Goal: Download file/media

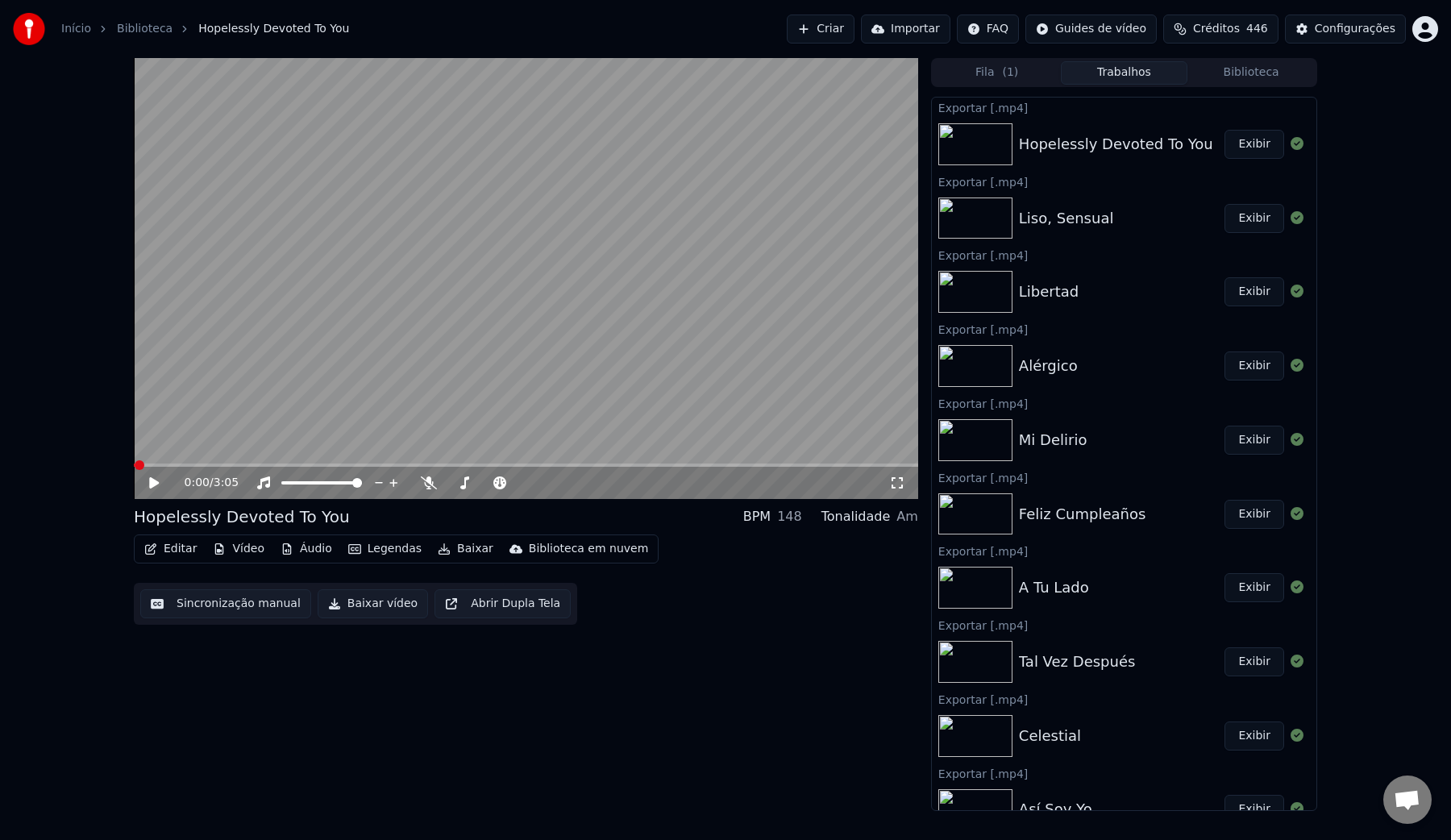
scroll to position [563, 0]
click at [1259, 73] on button "Biblioteca" at bounding box center [1250, 73] width 127 height 23
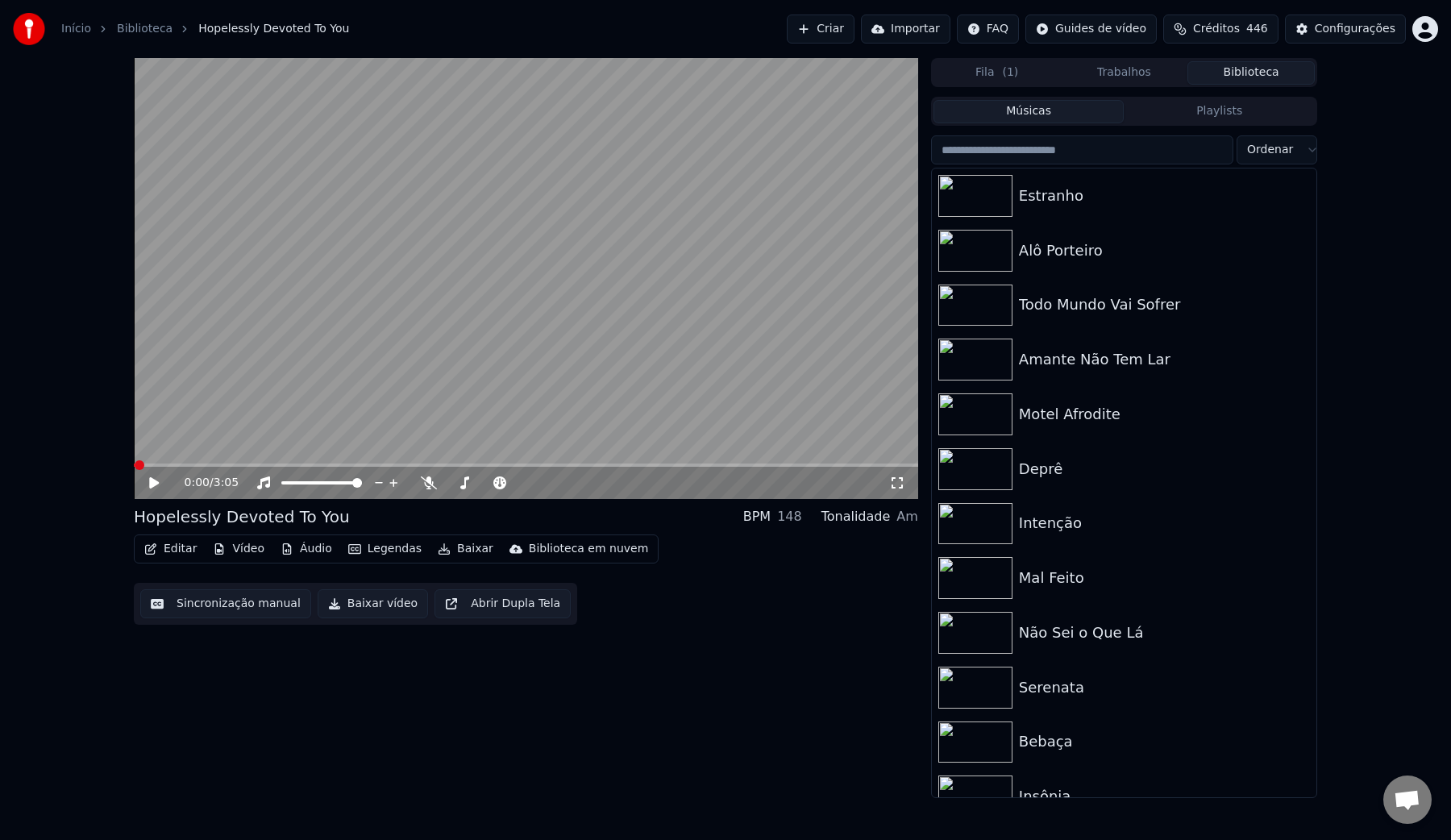
click at [1086, 144] on input "search" at bounding box center [1082, 149] width 302 height 29
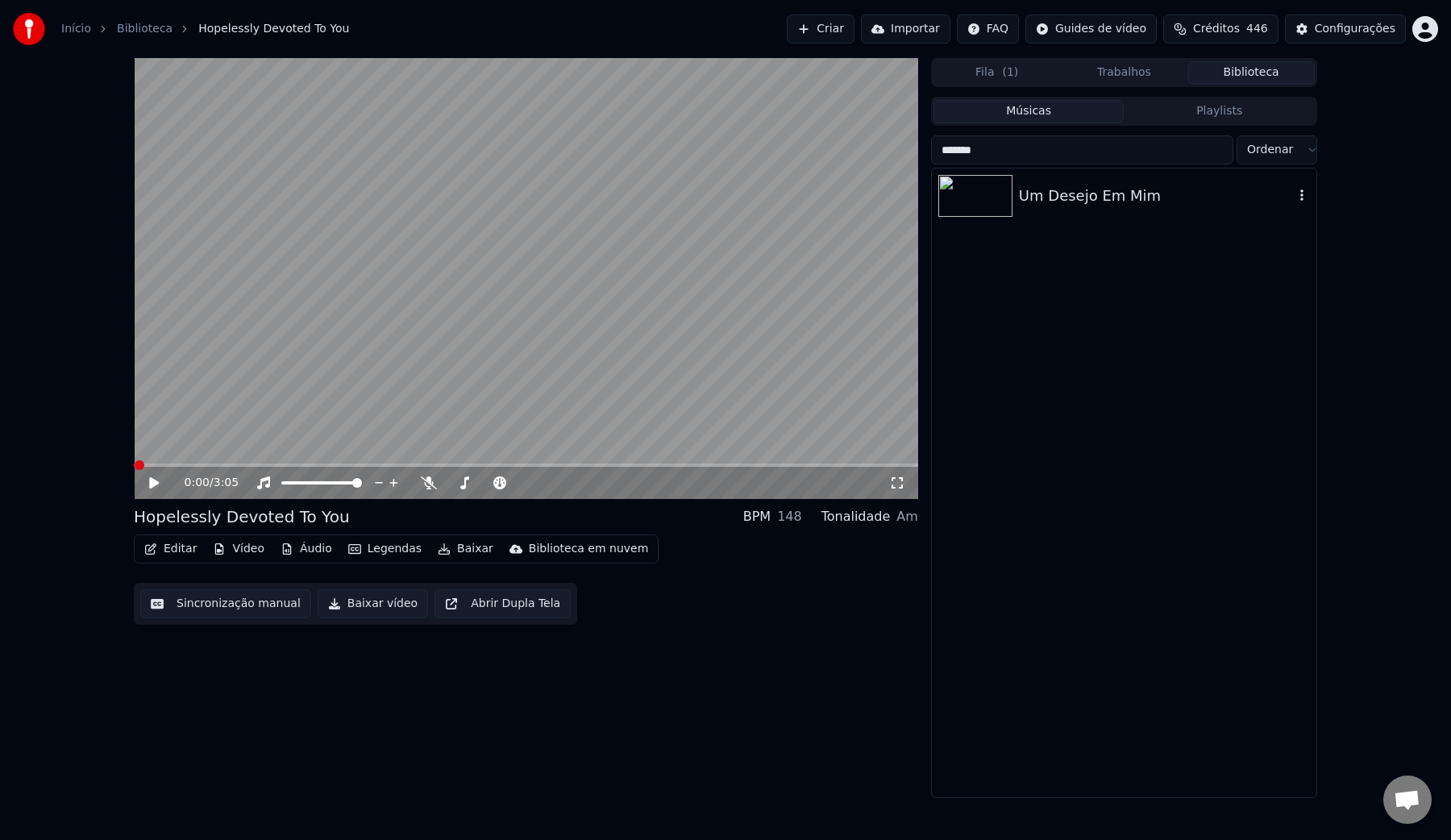
type input "*******"
click at [1042, 202] on div "Um Desejo Em Mim" at bounding box center [1155, 195] width 274 height 22
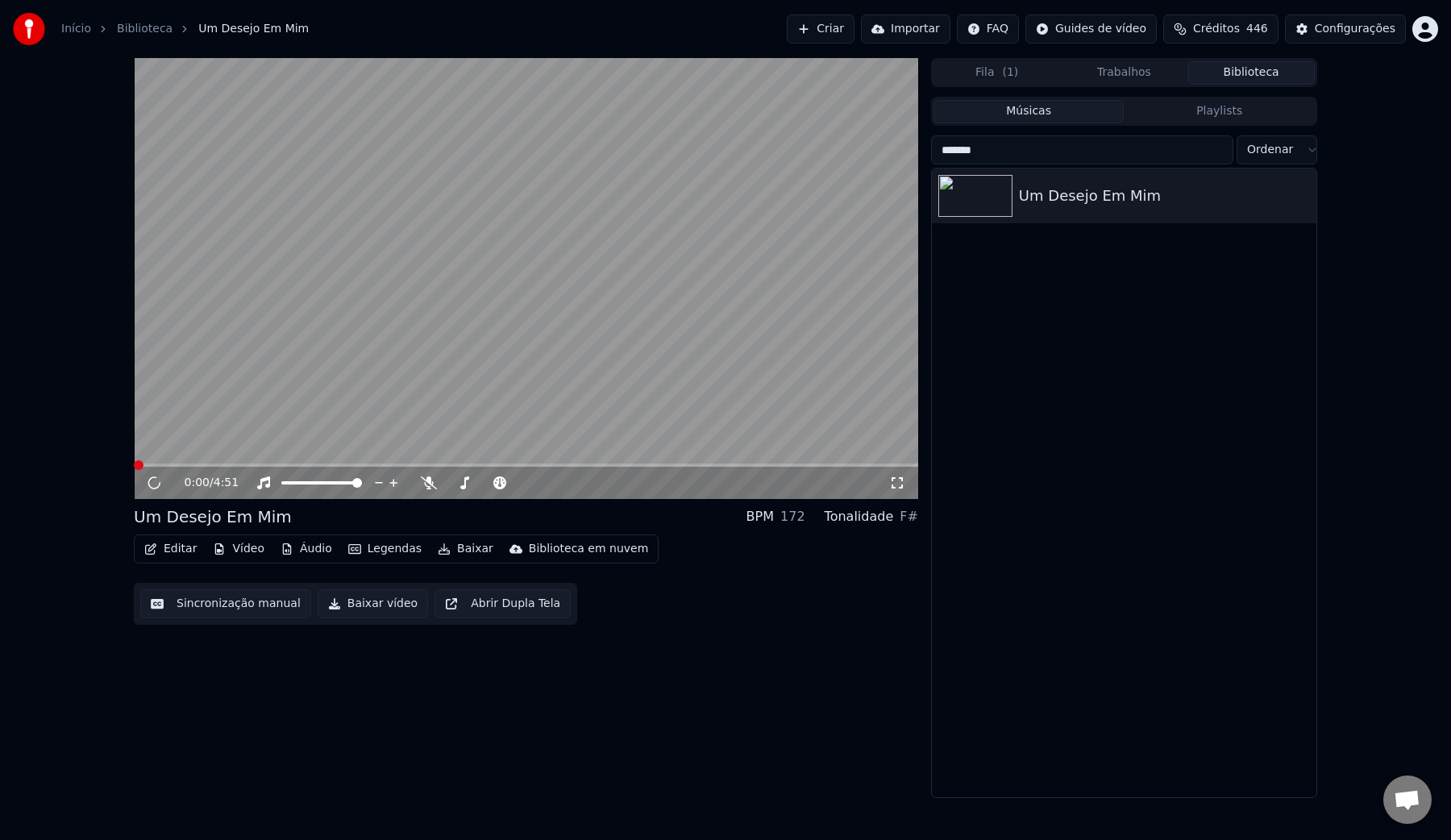
click at [356, 306] on video at bounding box center [526, 278] width 784 height 440
click at [337, 602] on button "Baixar vídeo" at bounding box center [373, 603] width 110 height 29
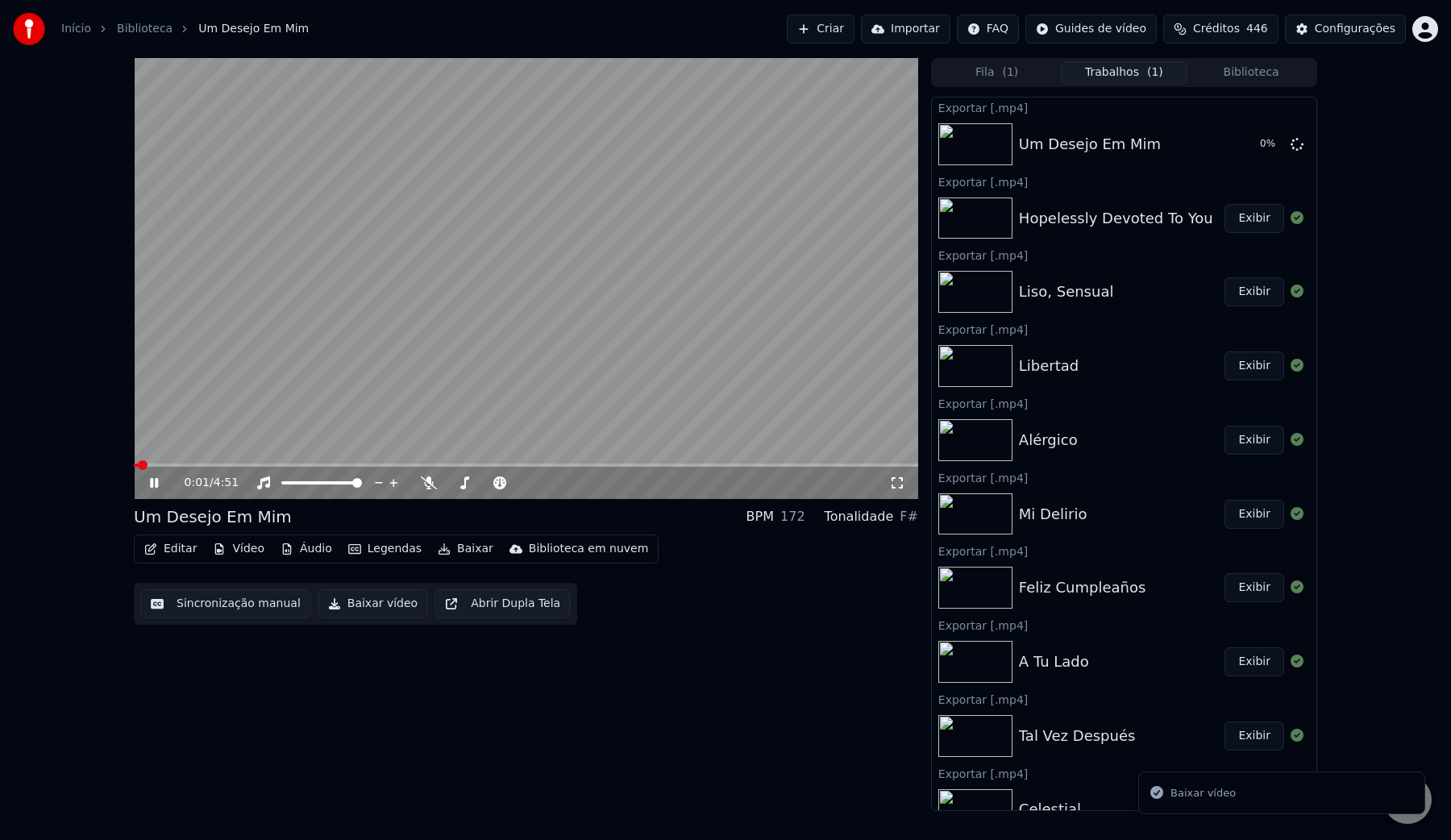
click at [404, 312] on video at bounding box center [526, 278] width 784 height 440
click at [1241, 78] on button "Biblioteca" at bounding box center [1250, 73] width 127 height 23
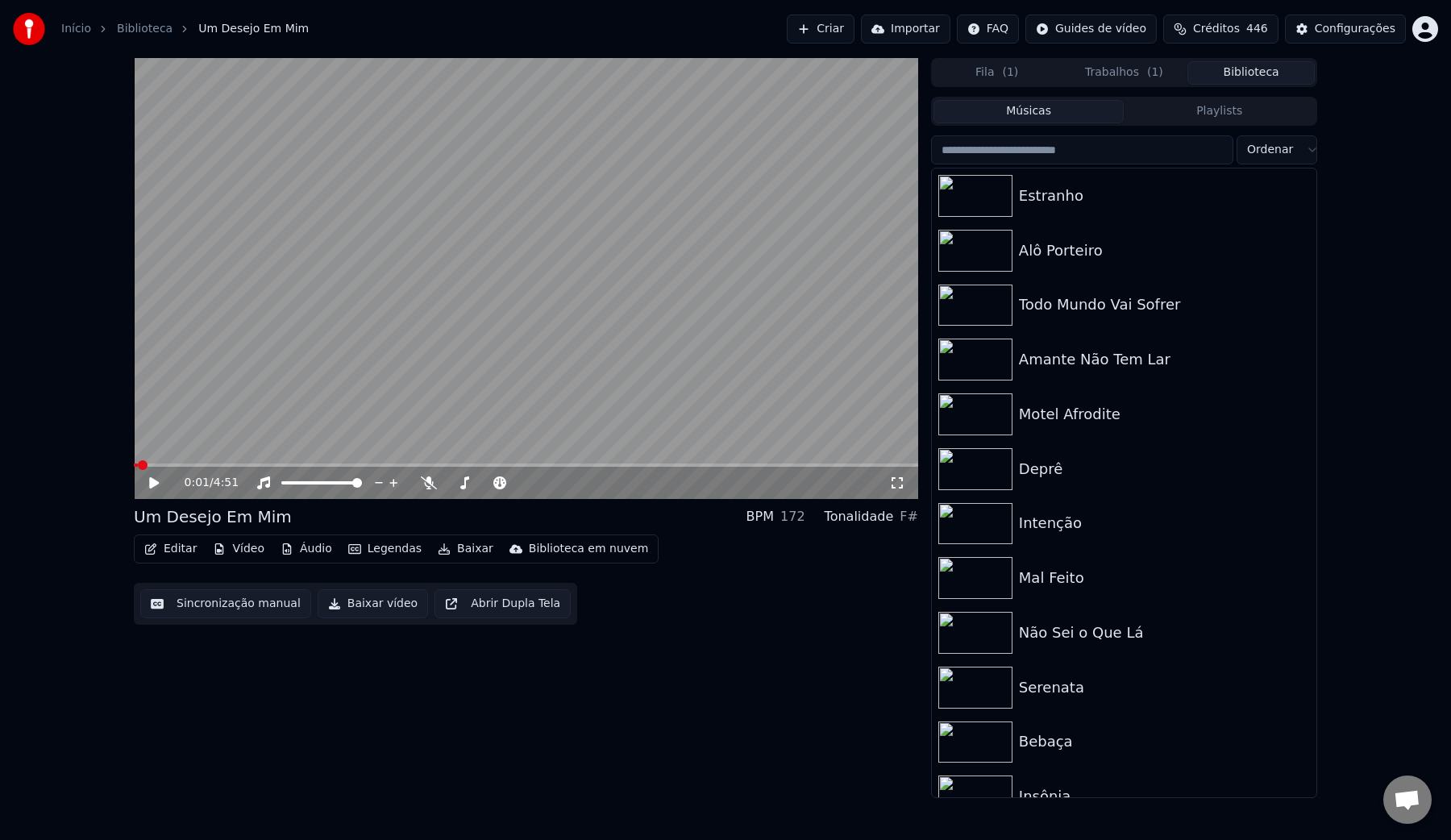
click at [1083, 154] on input "search" at bounding box center [1082, 149] width 302 height 29
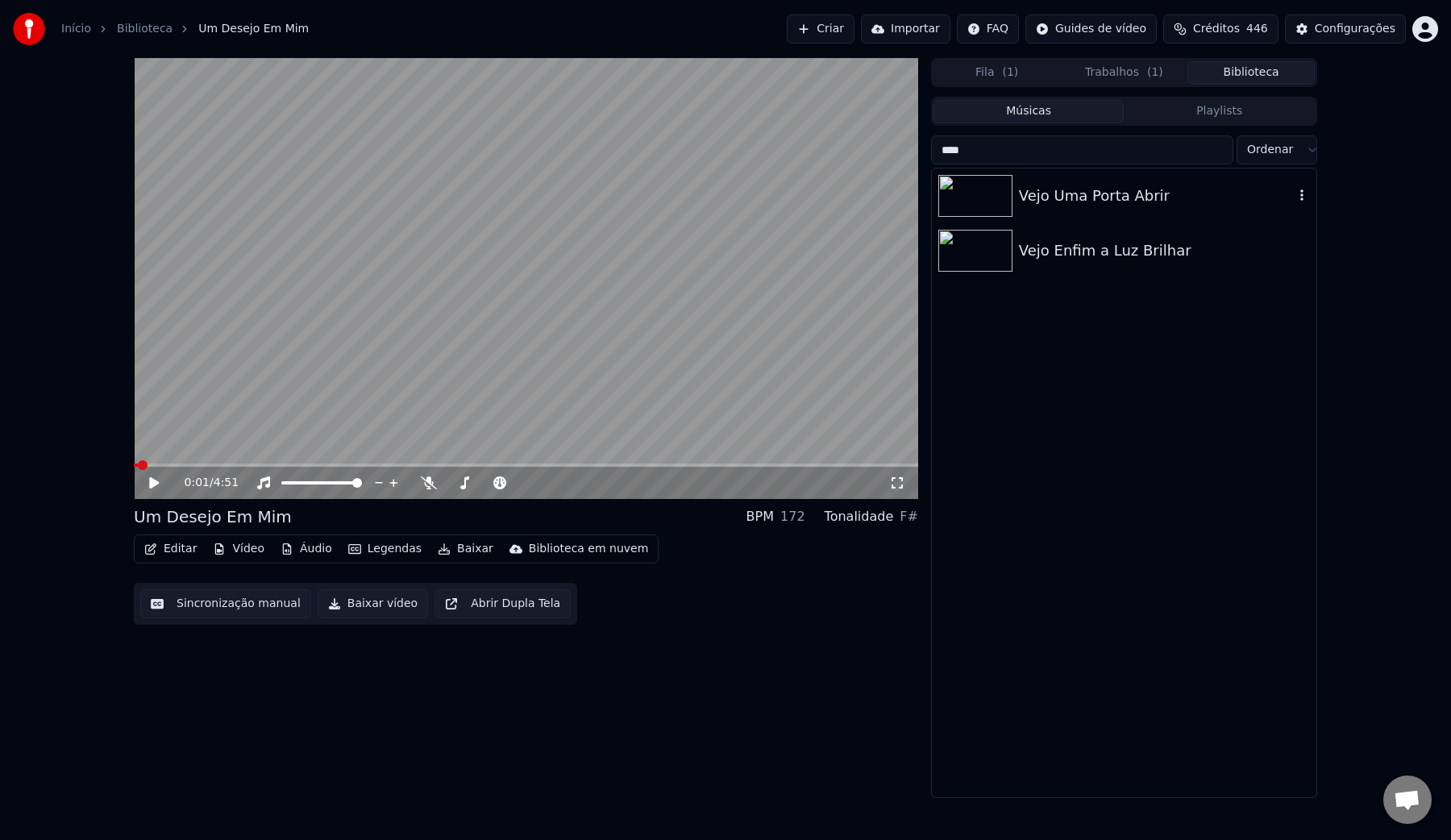
type input "****"
click at [1083, 194] on div "Vejo Uma Porta Abrir" at bounding box center [1155, 195] width 274 height 22
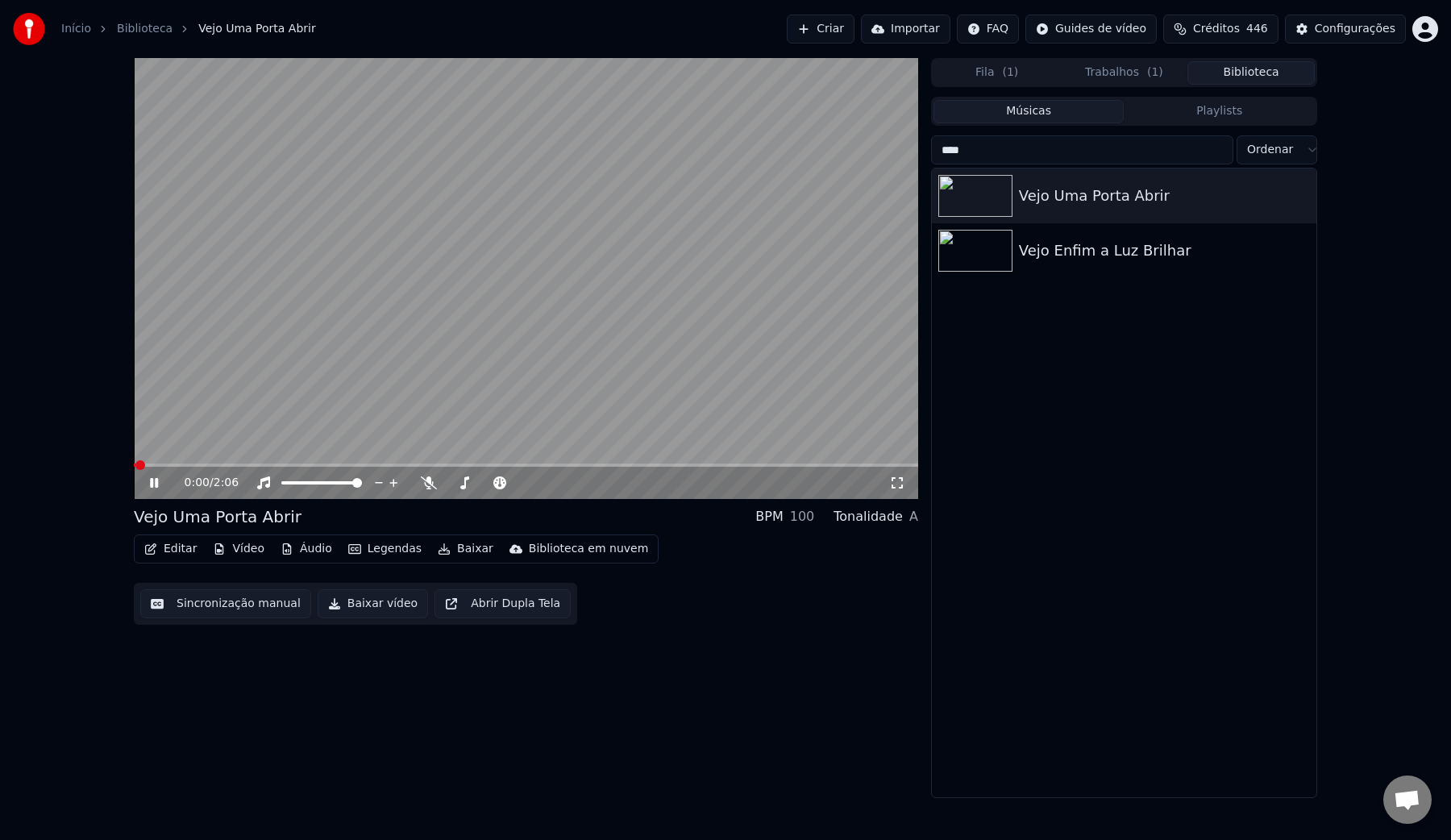
click at [421, 273] on video at bounding box center [526, 278] width 784 height 440
click at [333, 359] on video at bounding box center [526, 278] width 784 height 440
click at [351, 606] on button "Baixar vídeo" at bounding box center [373, 603] width 110 height 29
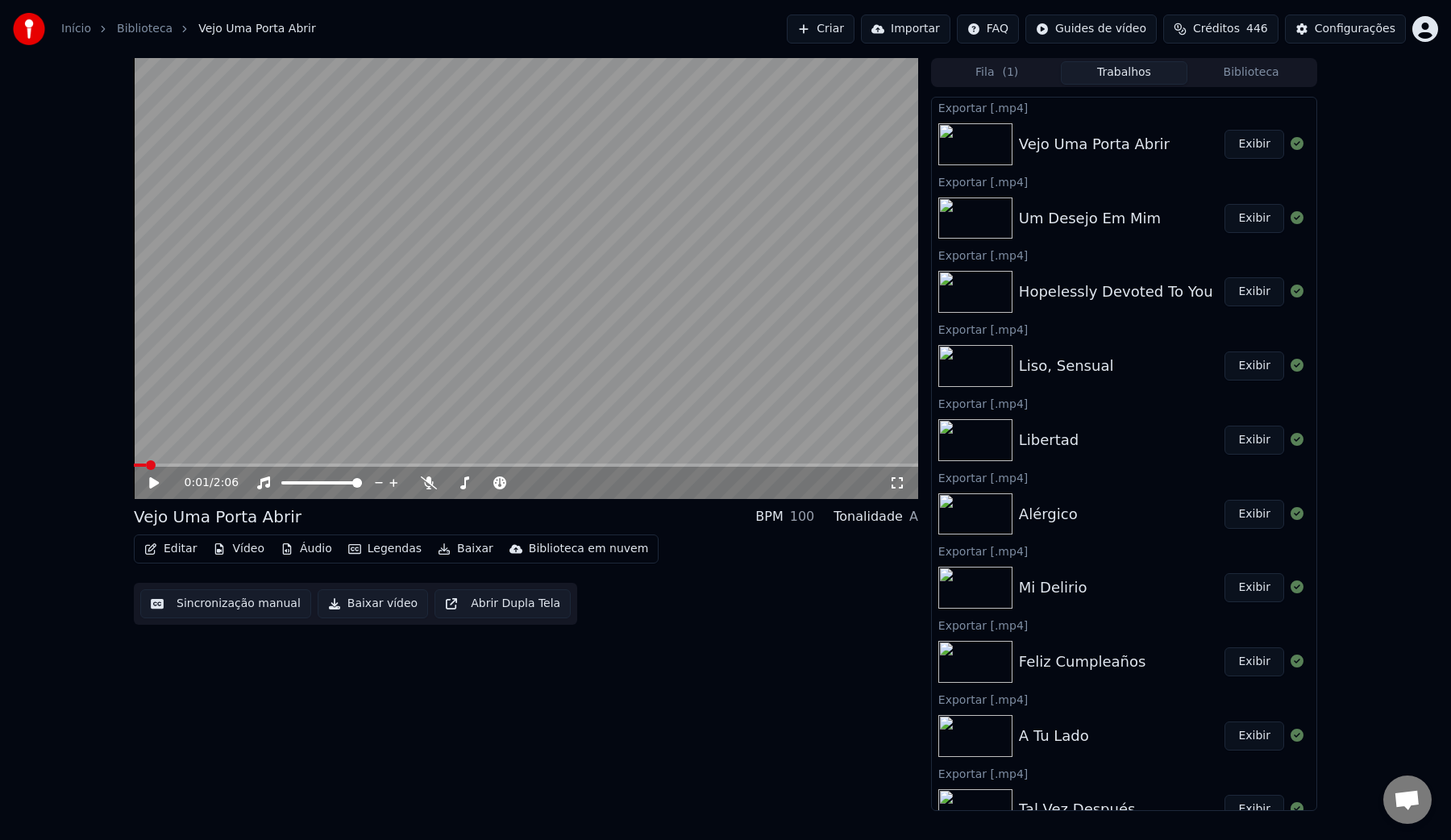
click at [1255, 75] on button "Biblioteca" at bounding box center [1250, 73] width 127 height 23
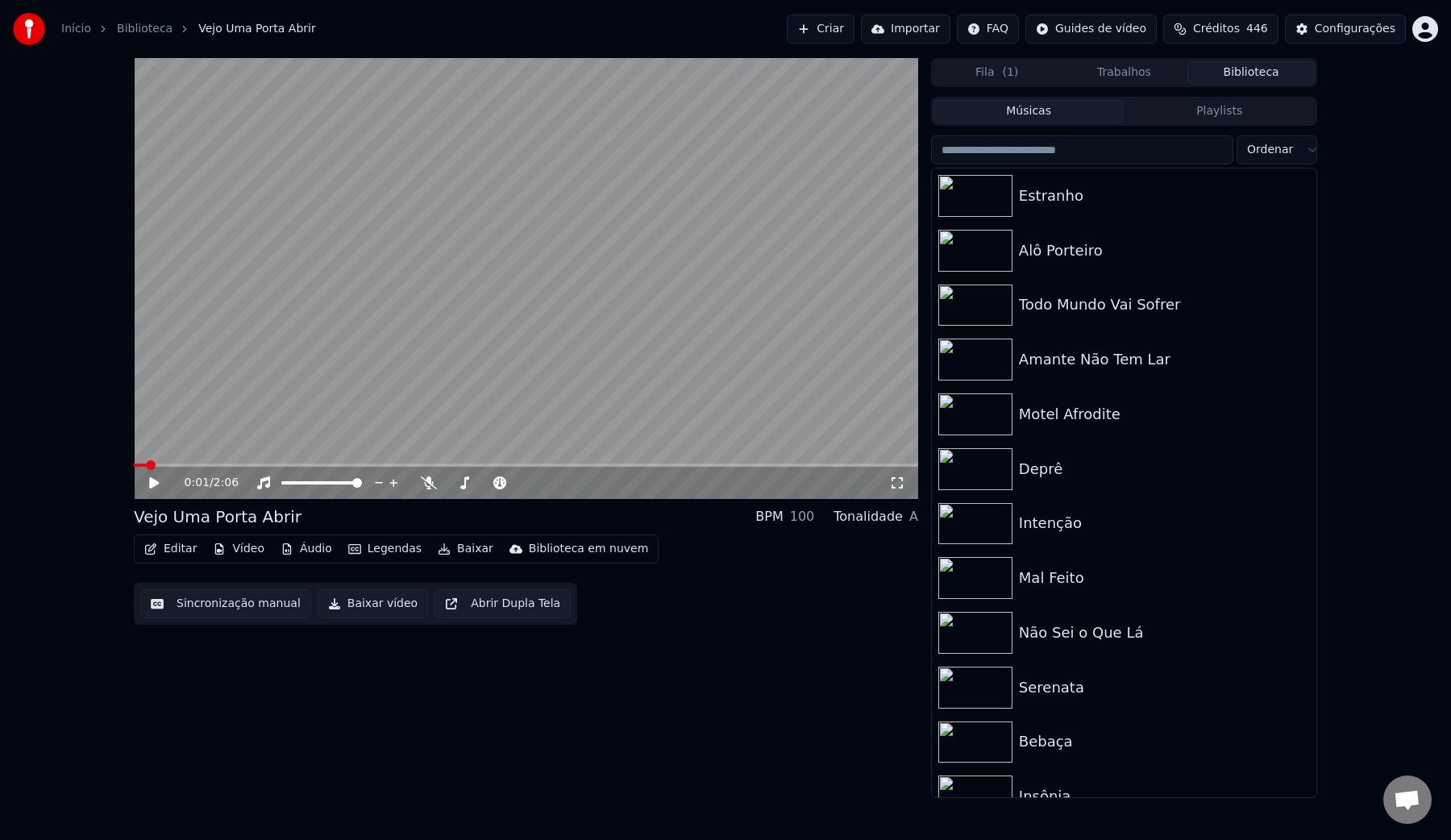
click at [1097, 148] on input "search" at bounding box center [1082, 149] width 302 height 29
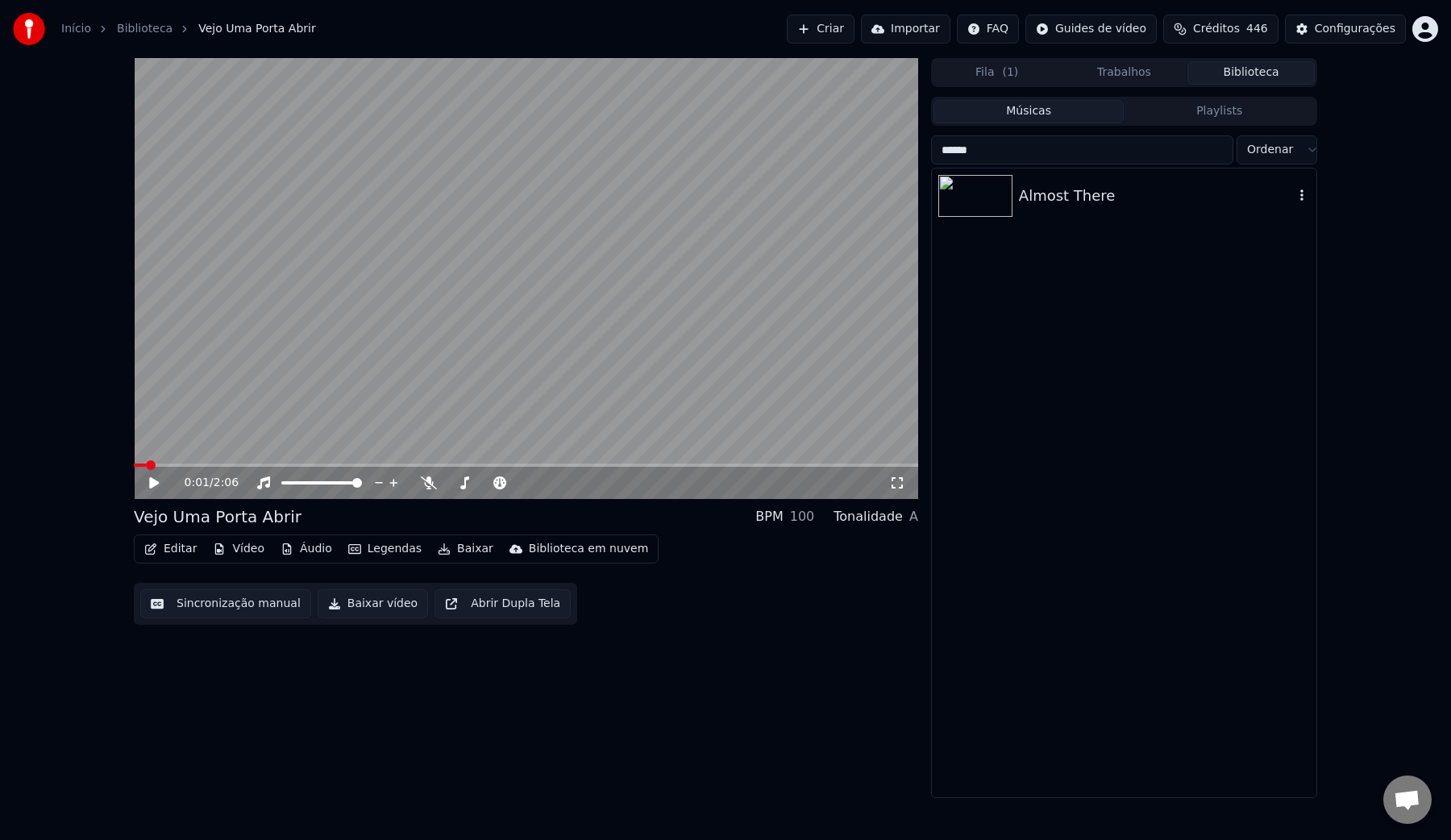
type input "******"
click at [1065, 191] on div "Almost There" at bounding box center [1155, 195] width 274 height 22
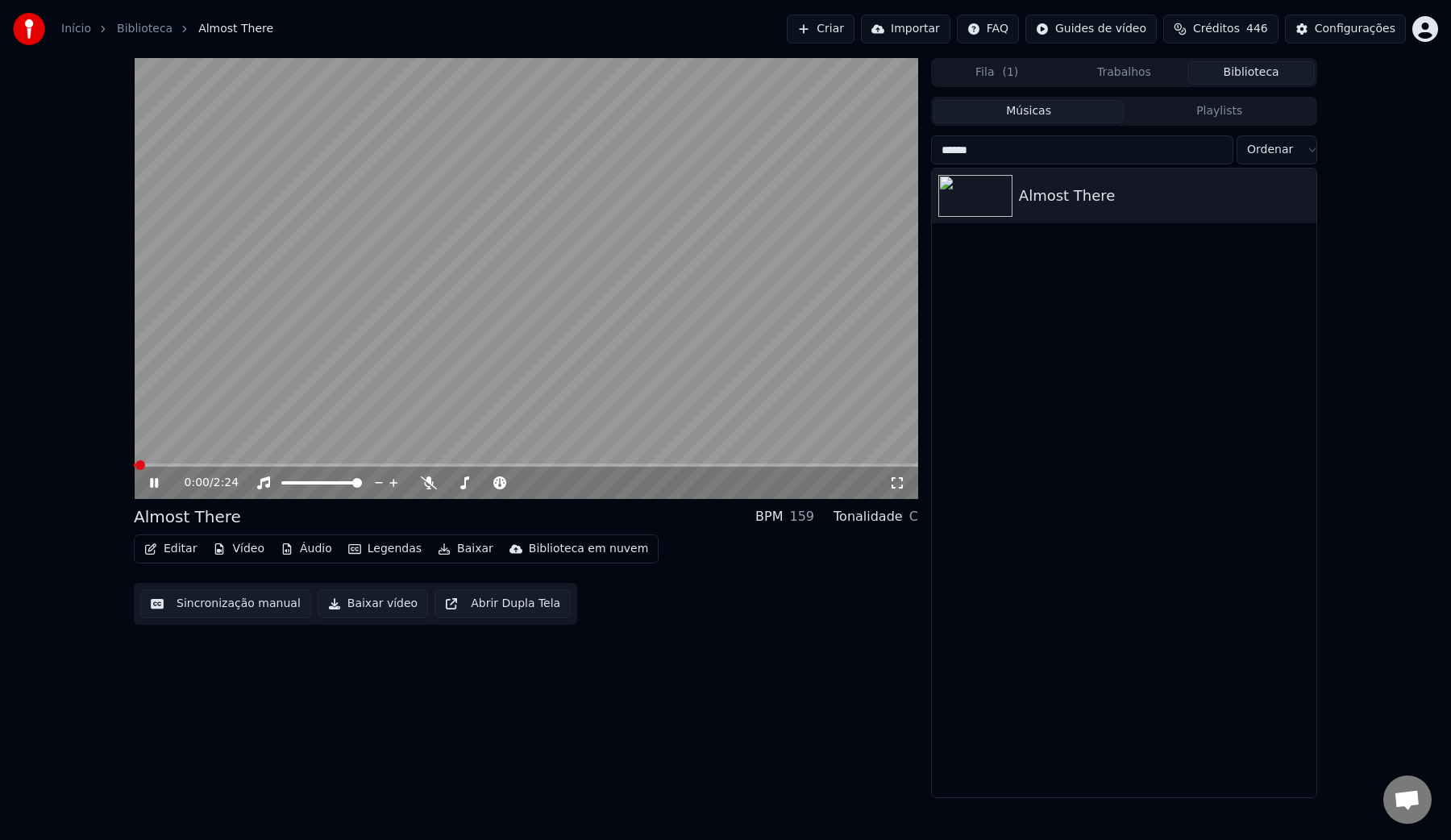
click at [353, 604] on button "Baixar vídeo" at bounding box center [373, 603] width 110 height 29
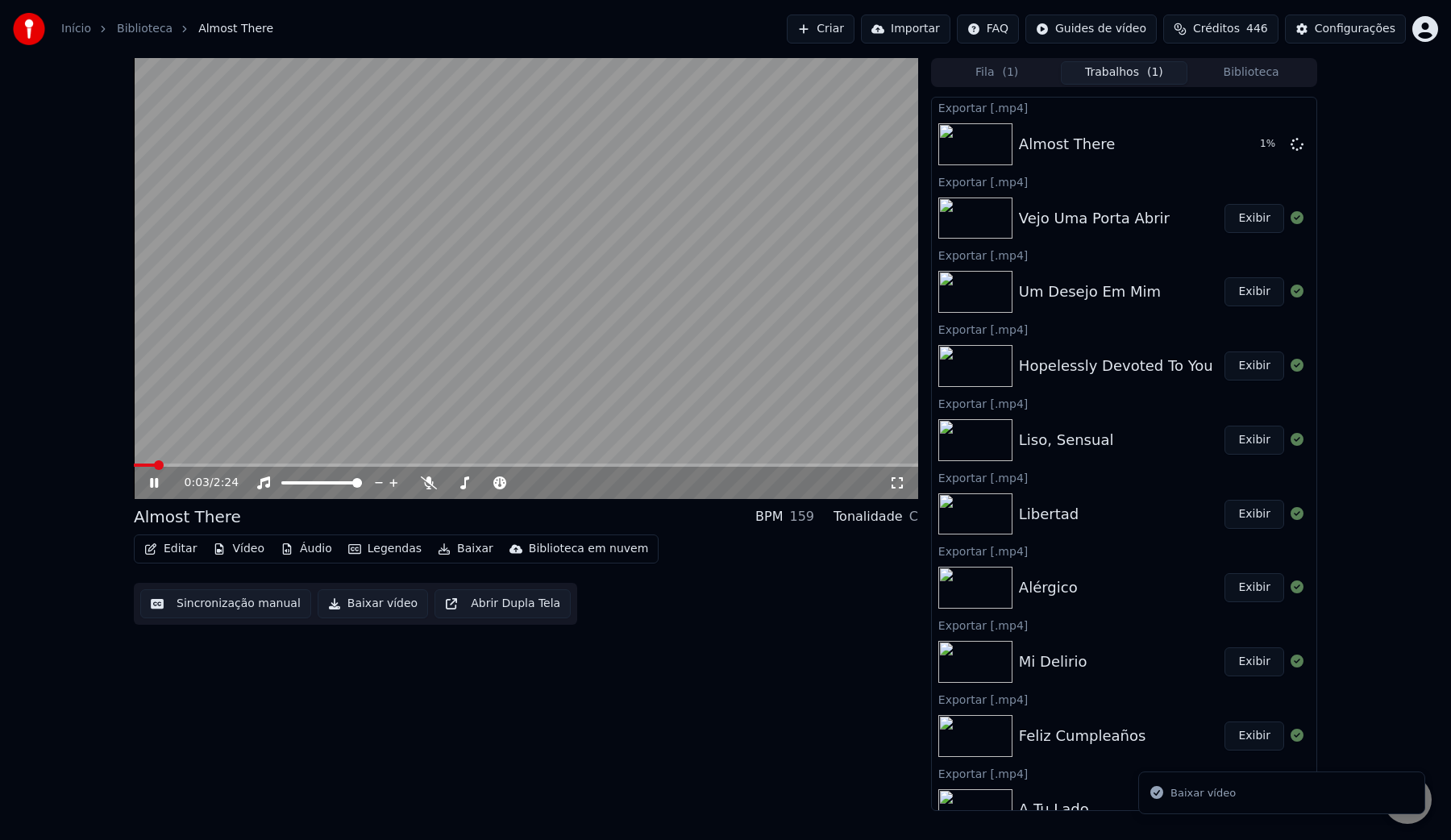
click at [1245, 74] on button "Biblioteca" at bounding box center [1250, 73] width 127 height 23
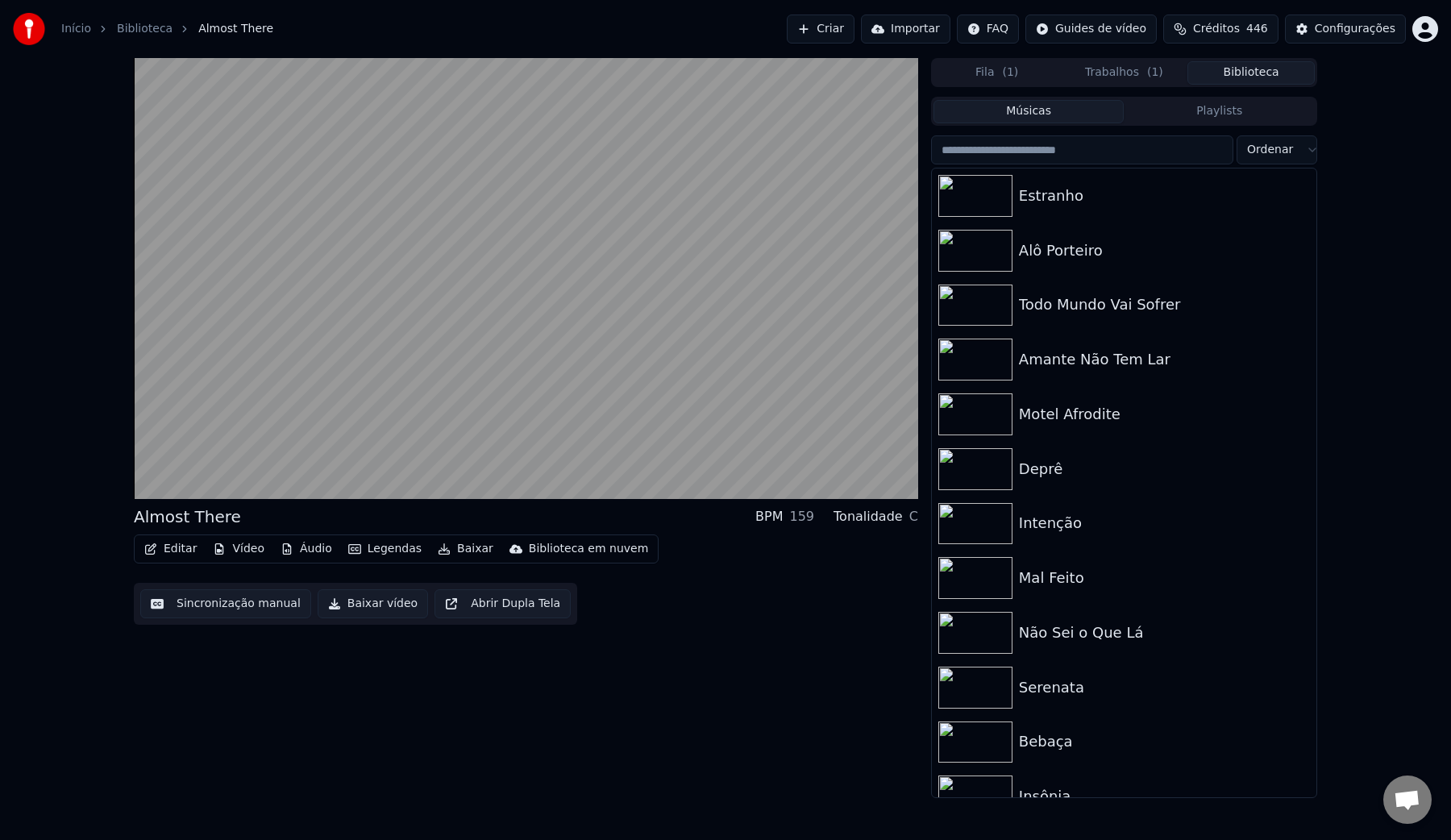
click at [1081, 150] on input "search" at bounding box center [1082, 149] width 302 height 29
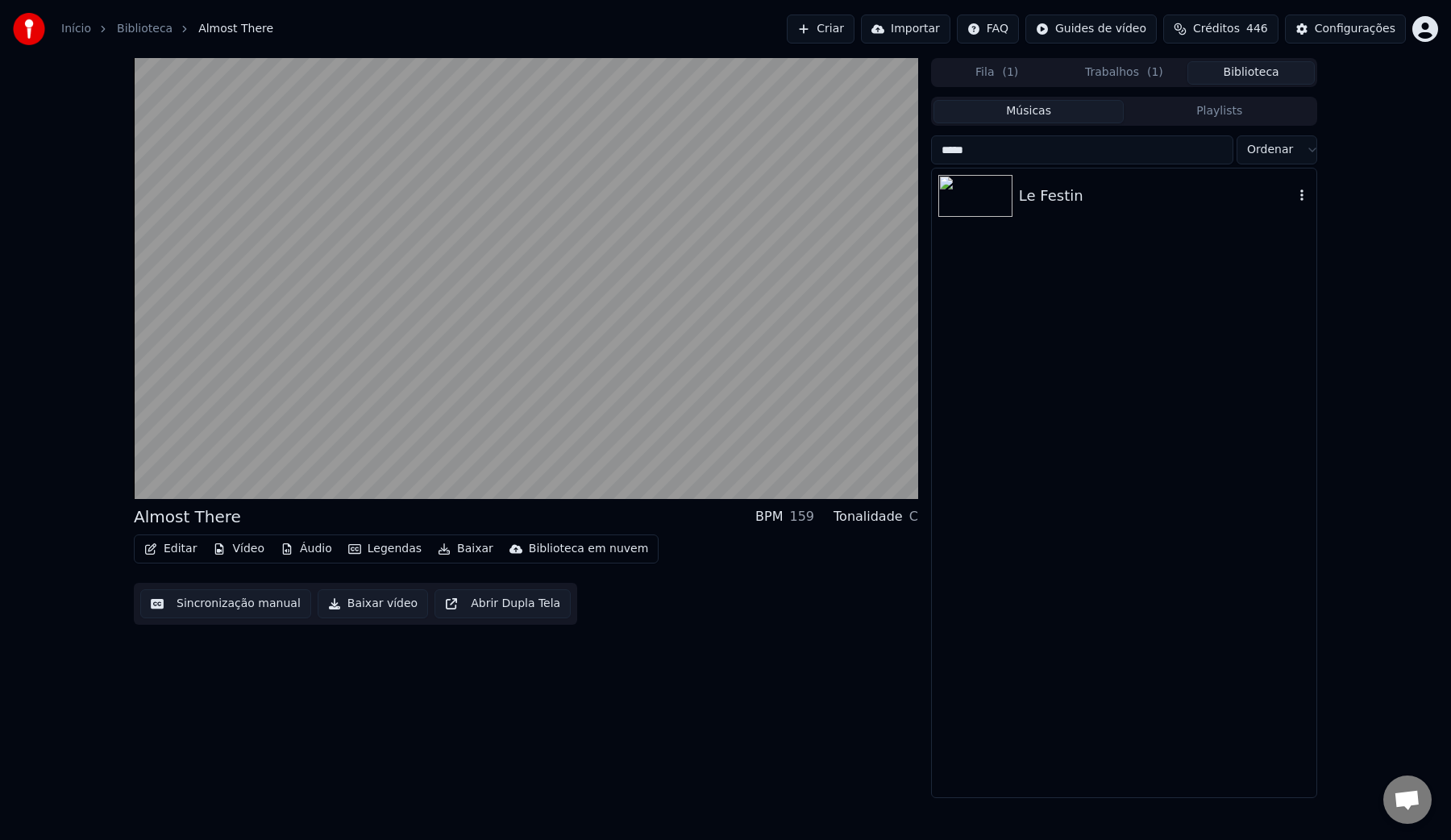
type input "*****"
click at [1048, 196] on div "Le Festin" at bounding box center [1155, 195] width 274 height 22
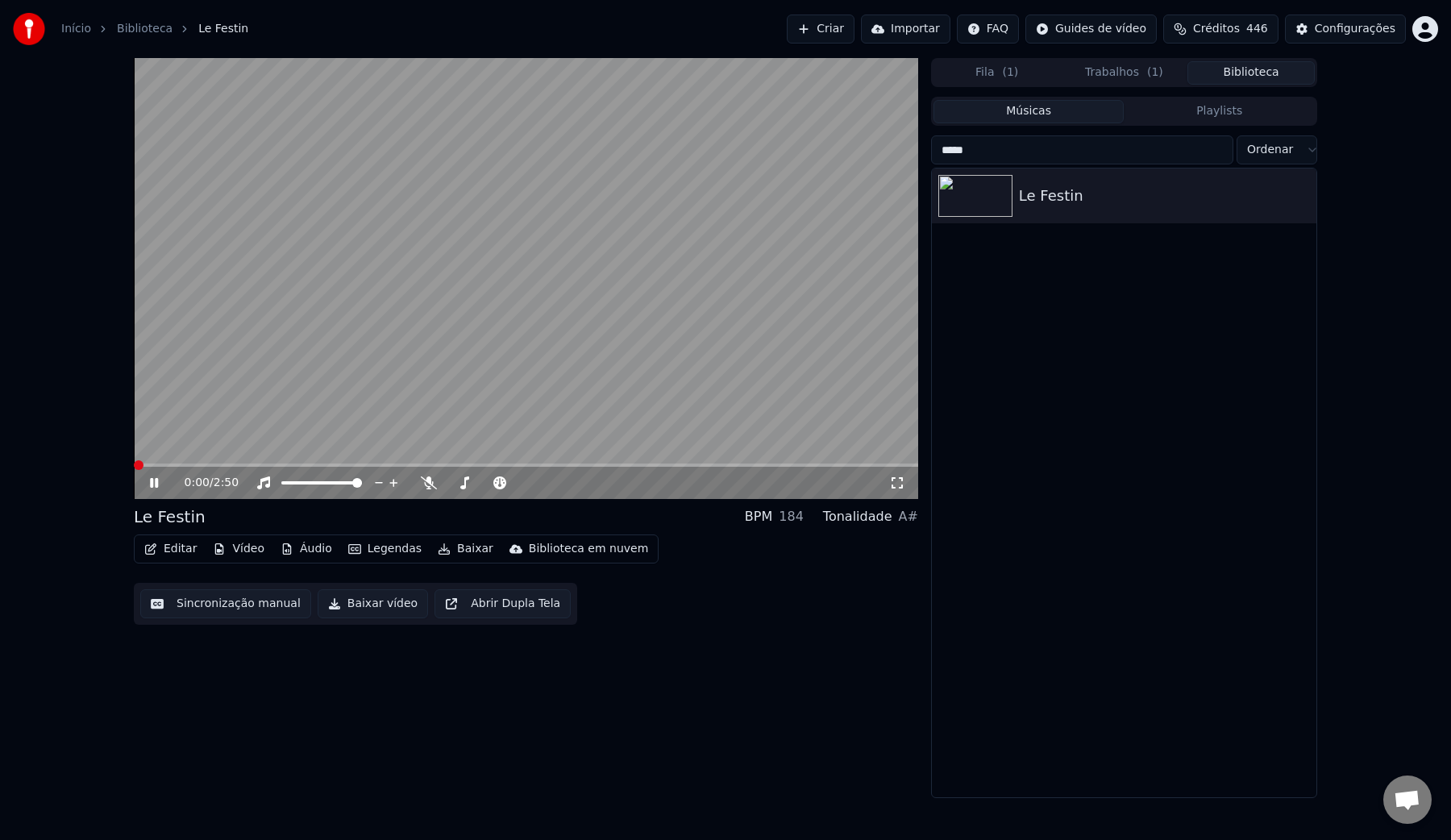
click at [363, 601] on button "Baixar vídeo" at bounding box center [373, 603] width 110 height 29
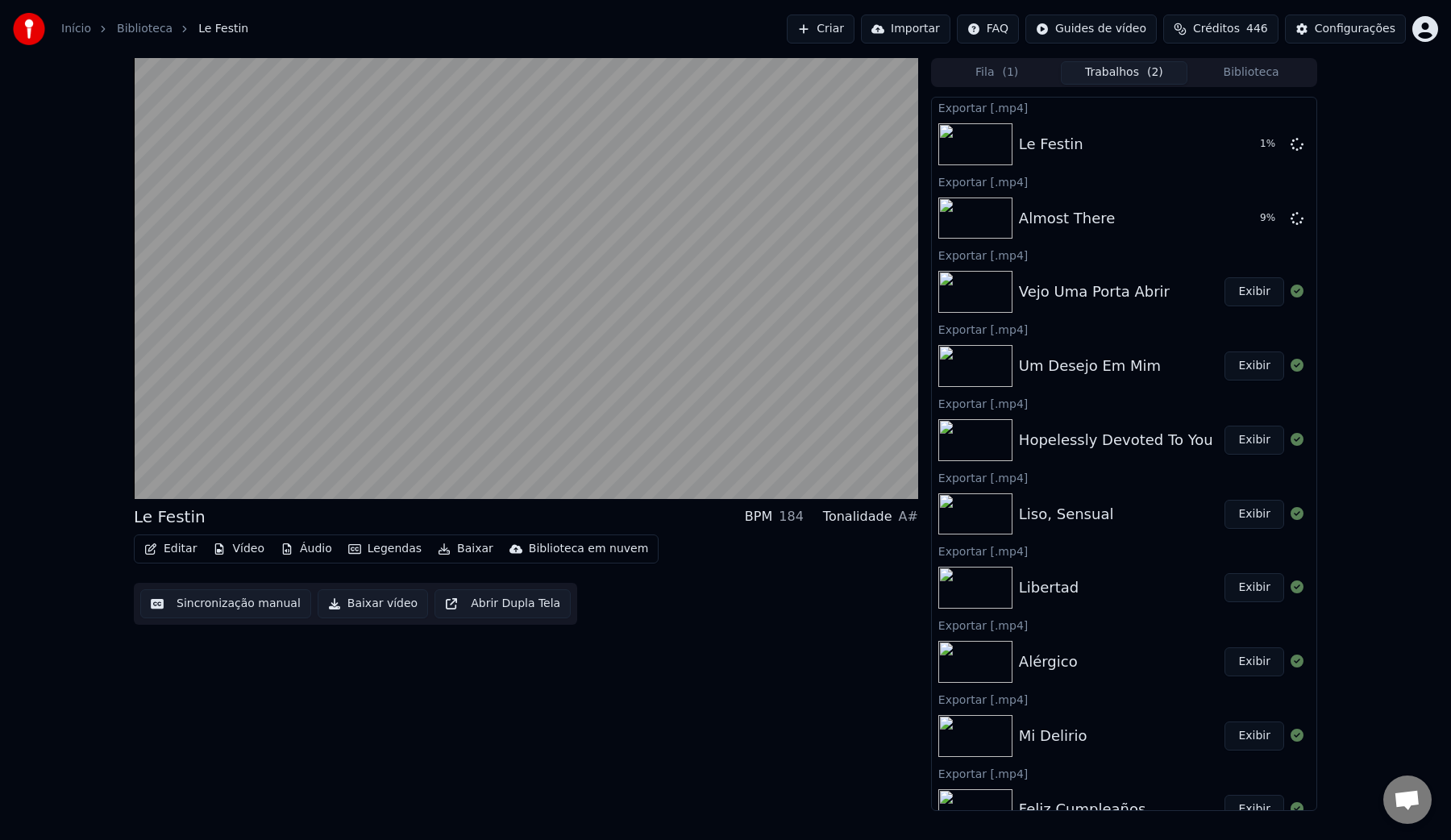
click at [1229, 77] on button "Biblioteca" at bounding box center [1250, 73] width 127 height 23
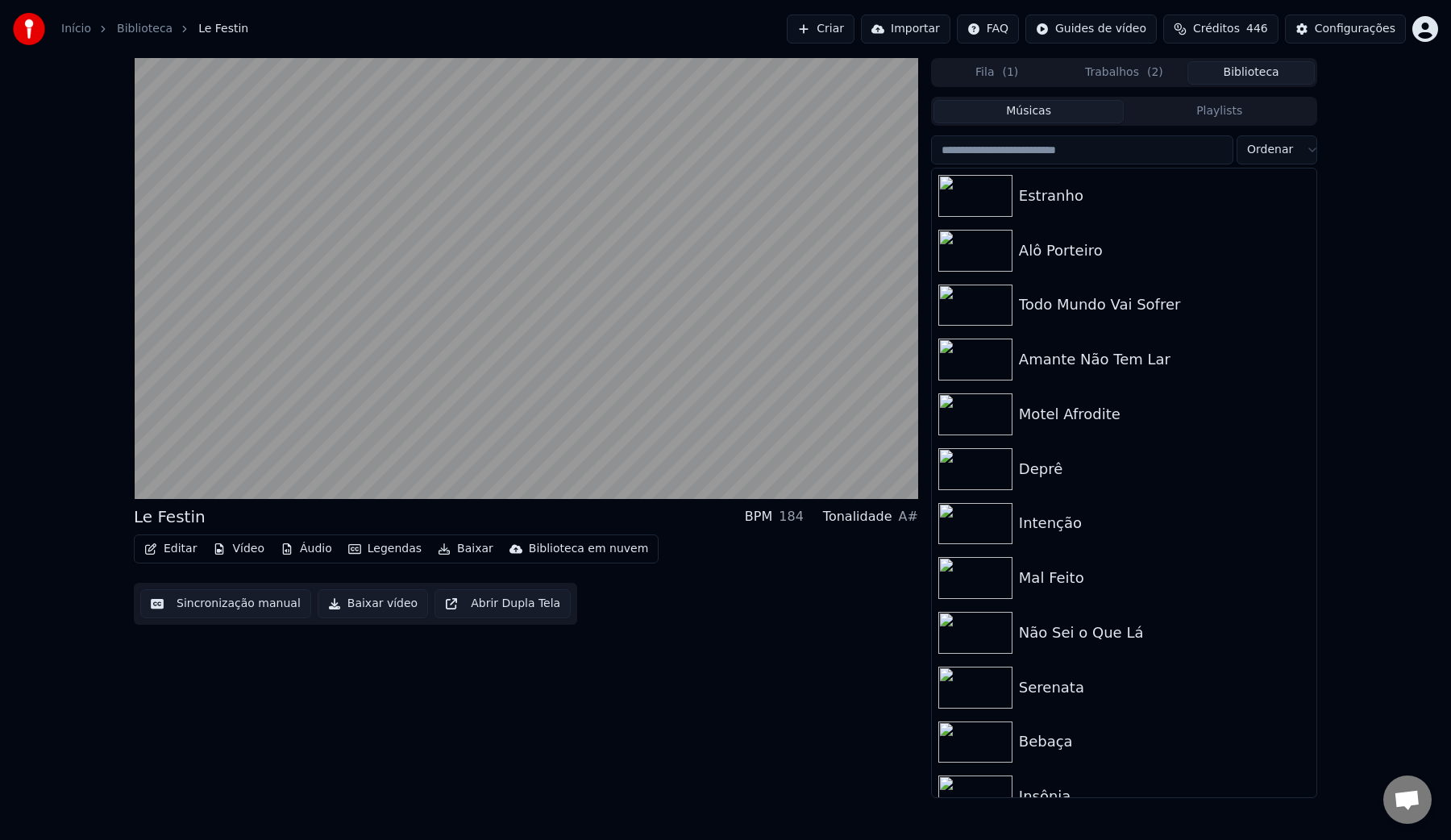
click at [1074, 152] on input "search" at bounding box center [1082, 149] width 302 height 29
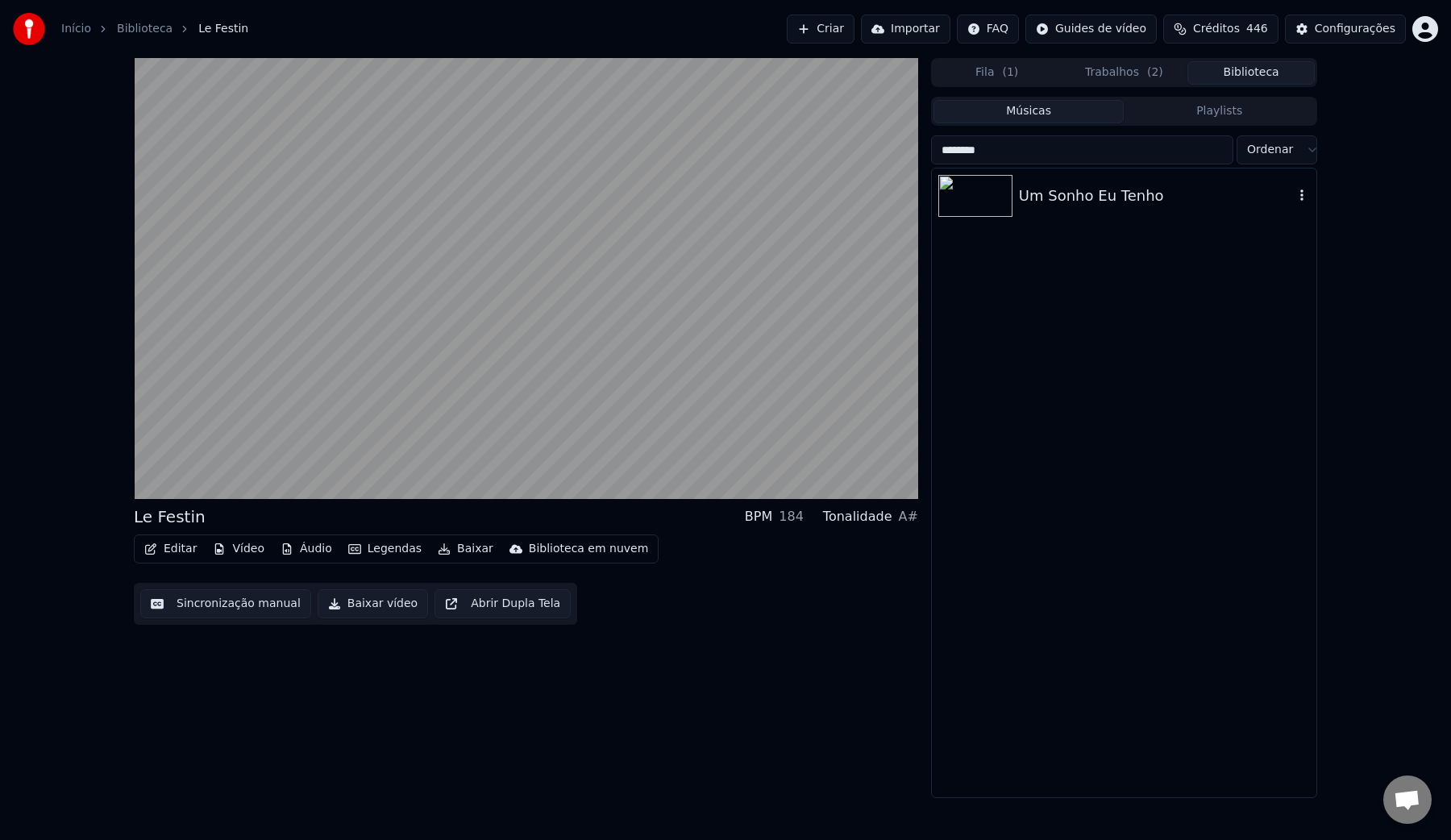
type input "********"
click at [1062, 187] on div "Um Sonho Eu Tenho" at bounding box center [1155, 195] width 274 height 22
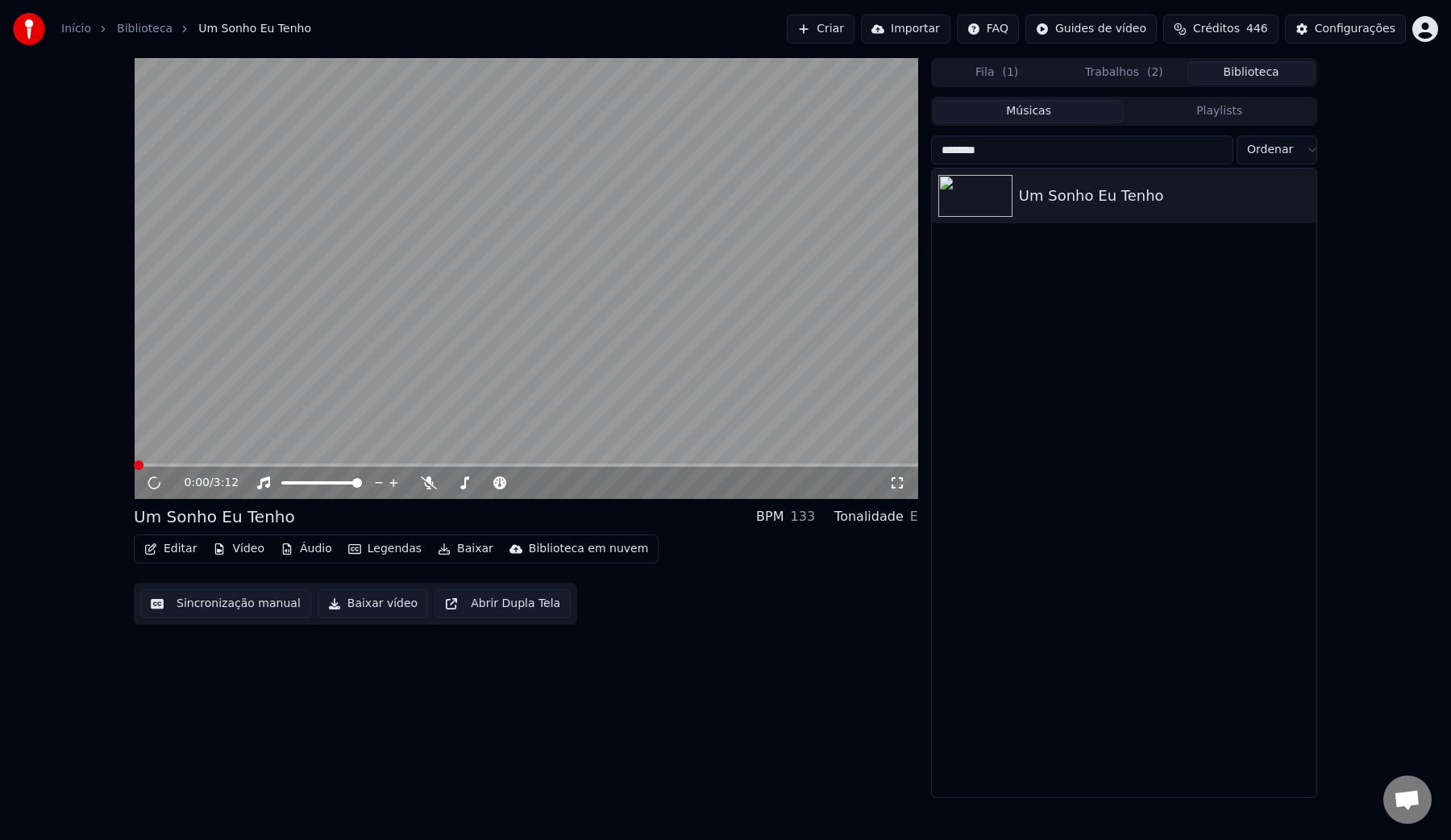
click at [361, 606] on button "Baixar vídeo" at bounding box center [373, 603] width 110 height 29
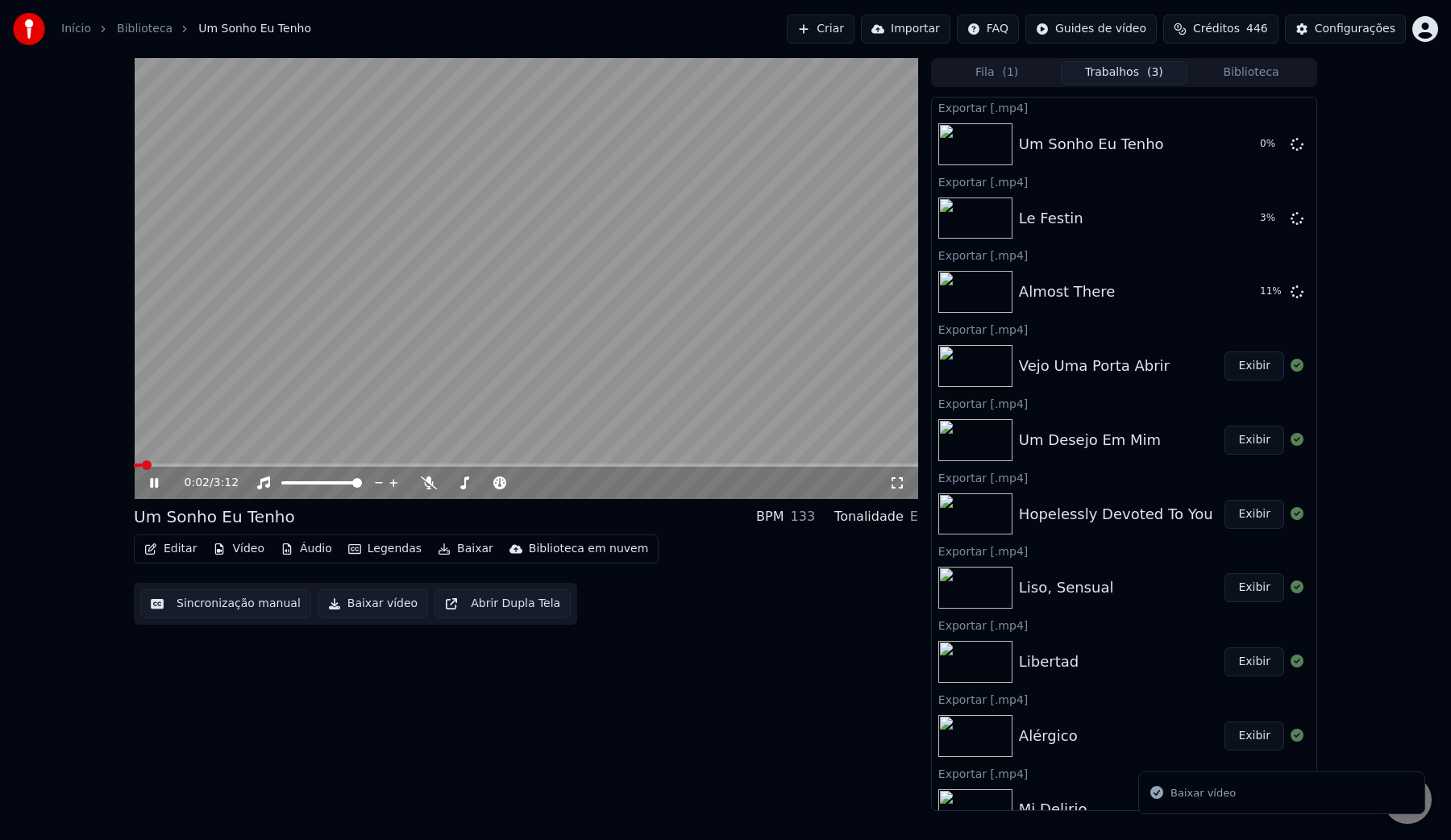
click at [1255, 79] on button "Biblioteca" at bounding box center [1250, 73] width 127 height 23
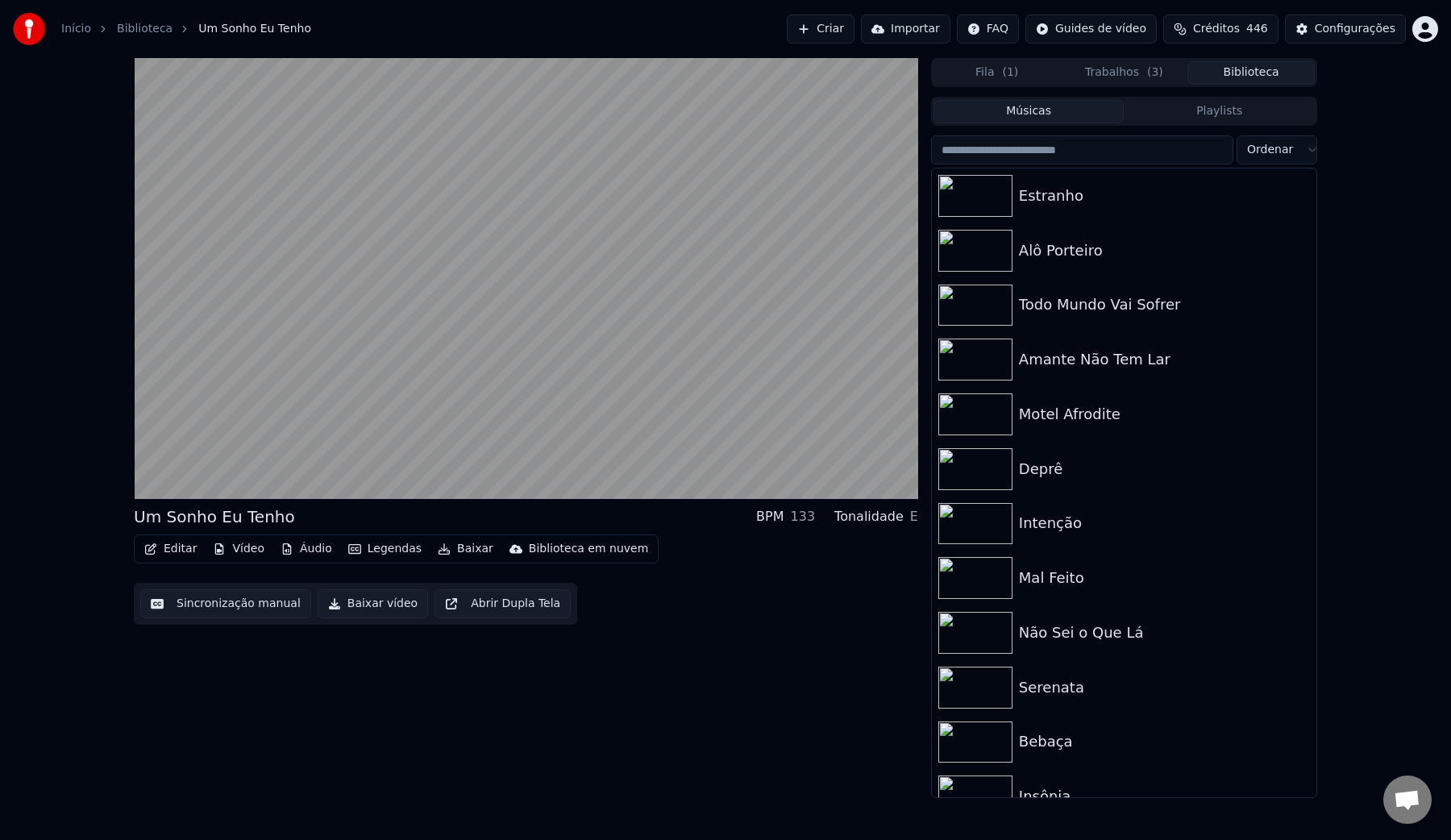
click at [1146, 153] on input "search" at bounding box center [1082, 149] width 302 height 29
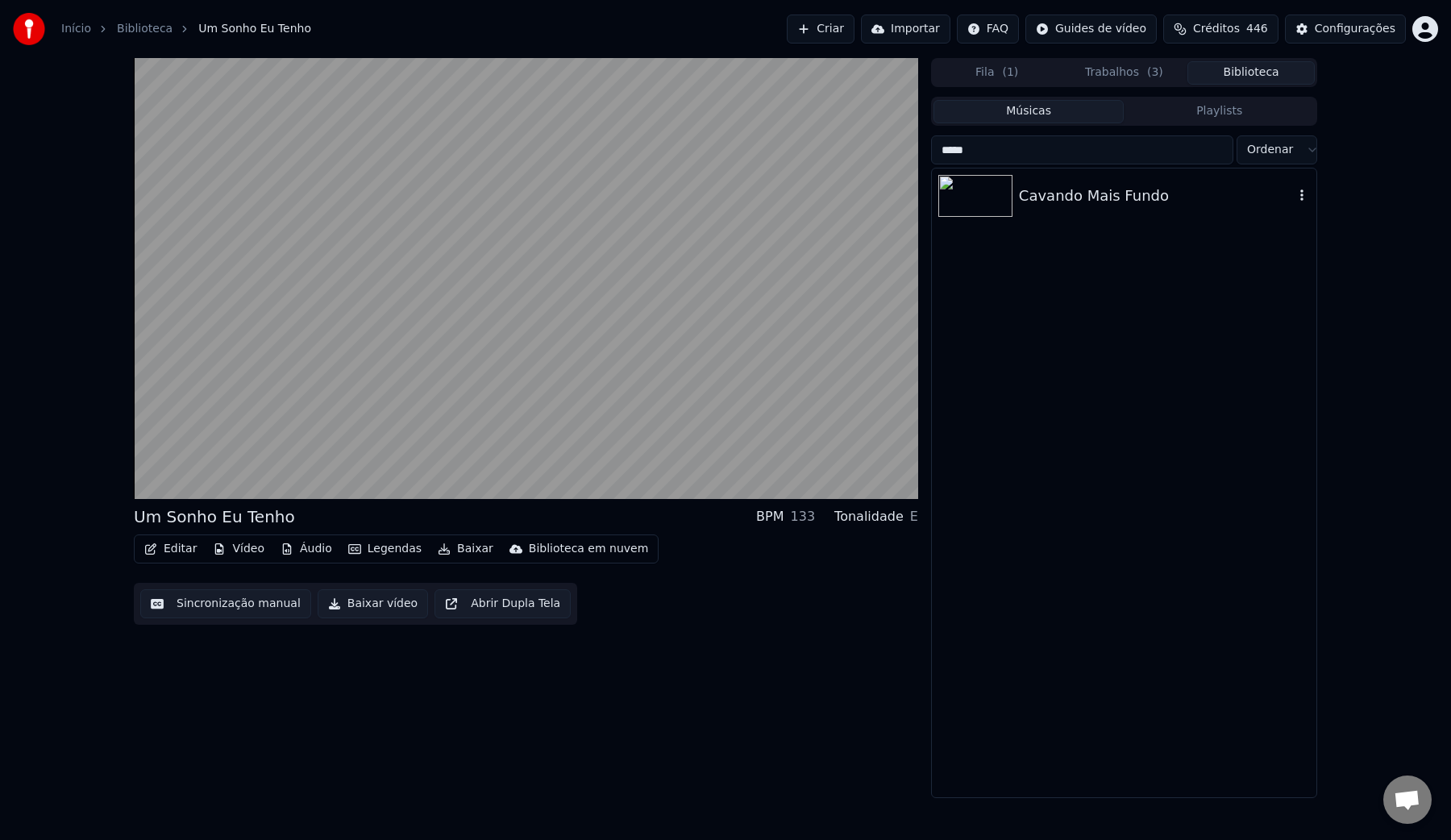
type input "*****"
click at [1082, 200] on div "Cavando Mais Fundo" at bounding box center [1155, 195] width 274 height 22
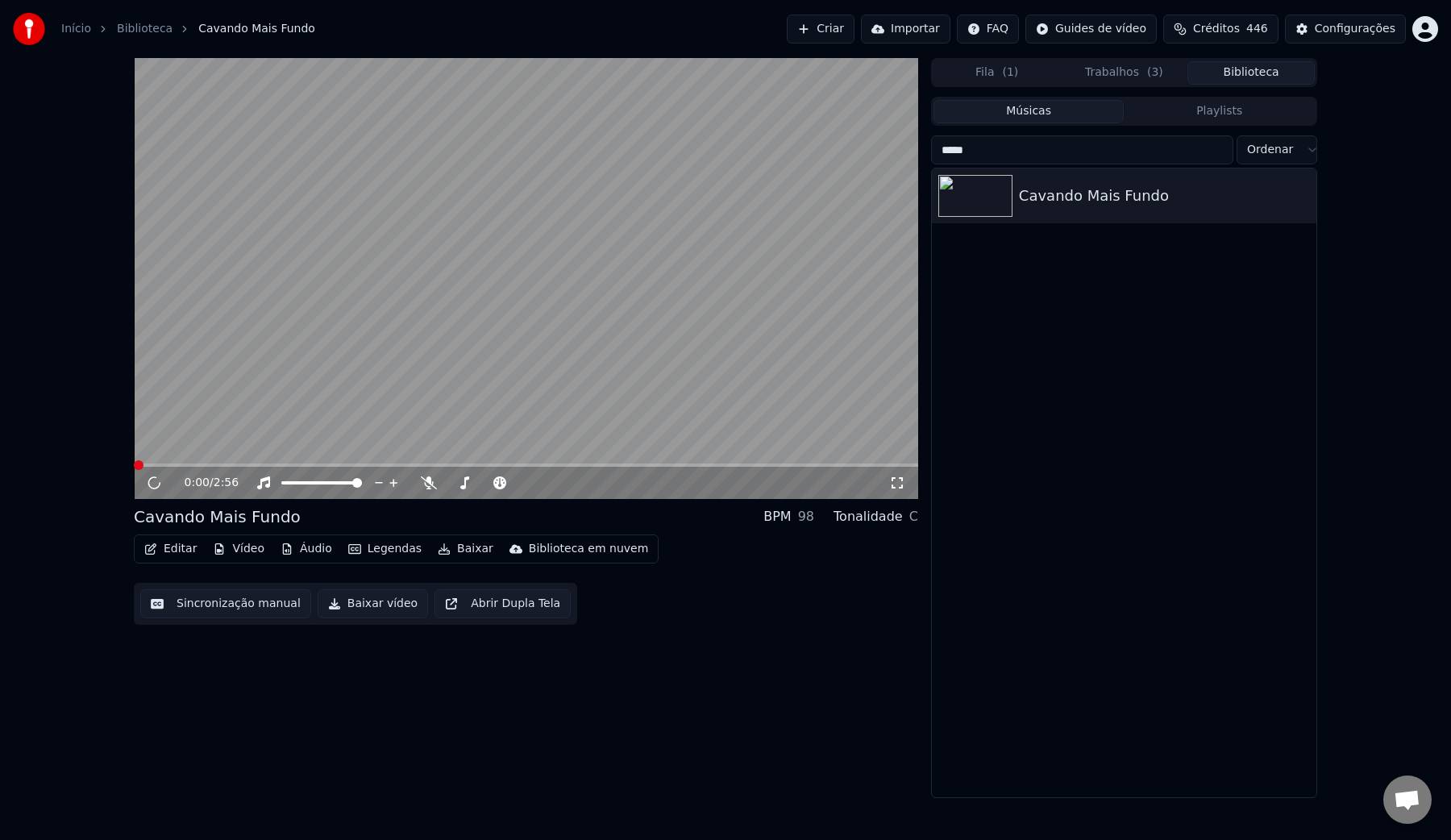
click at [349, 604] on button "Baixar vídeo" at bounding box center [373, 603] width 110 height 29
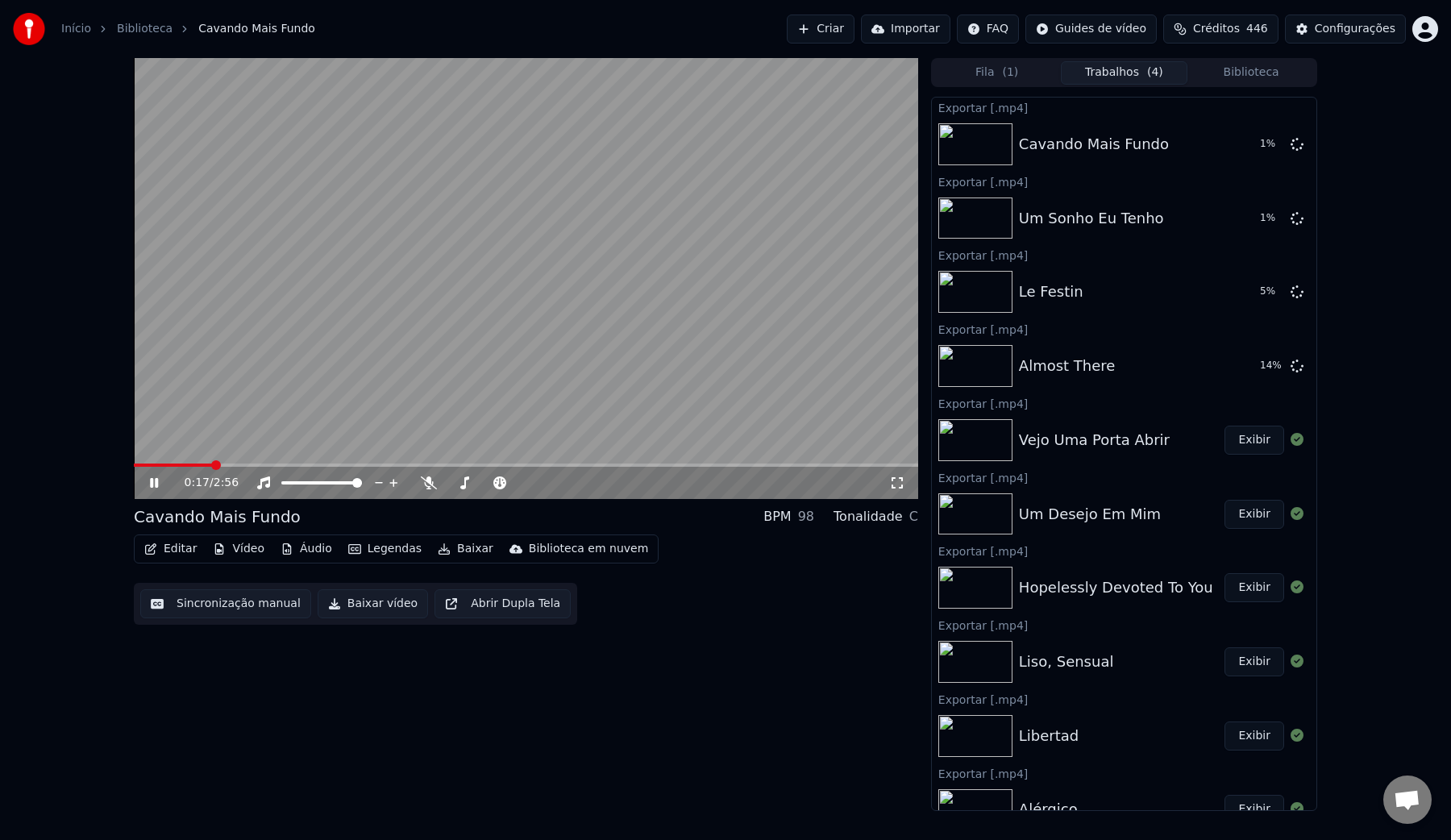
click at [705, 228] on video at bounding box center [526, 278] width 784 height 440
